Goal: Download file/media

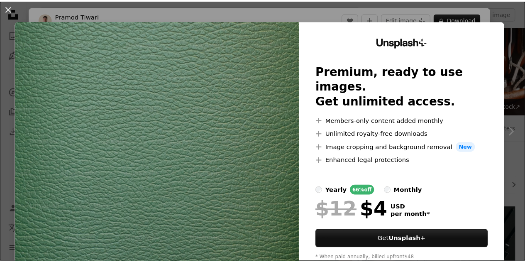
scroll to position [166, 0]
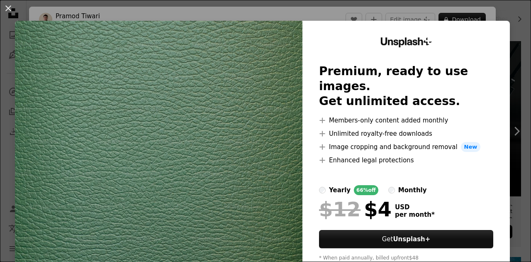
click at [497, 13] on div "An X shape Unsplash+ Premium, ready to use images. Get unlimited access. A plus…" at bounding box center [265, 131] width 531 height 262
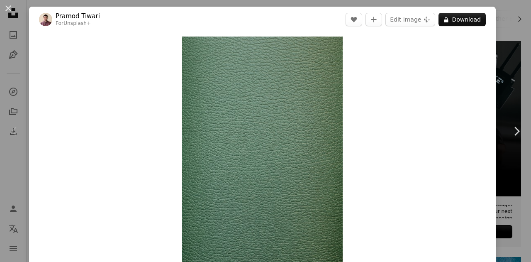
click at [6, 7] on button "An X shape" at bounding box center [8, 8] width 10 height 10
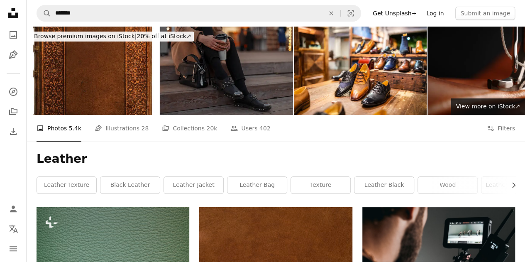
click at [445, 15] on link "Log in" at bounding box center [434, 13] width 27 height 13
